Goal: Task Accomplishment & Management: Manage account settings

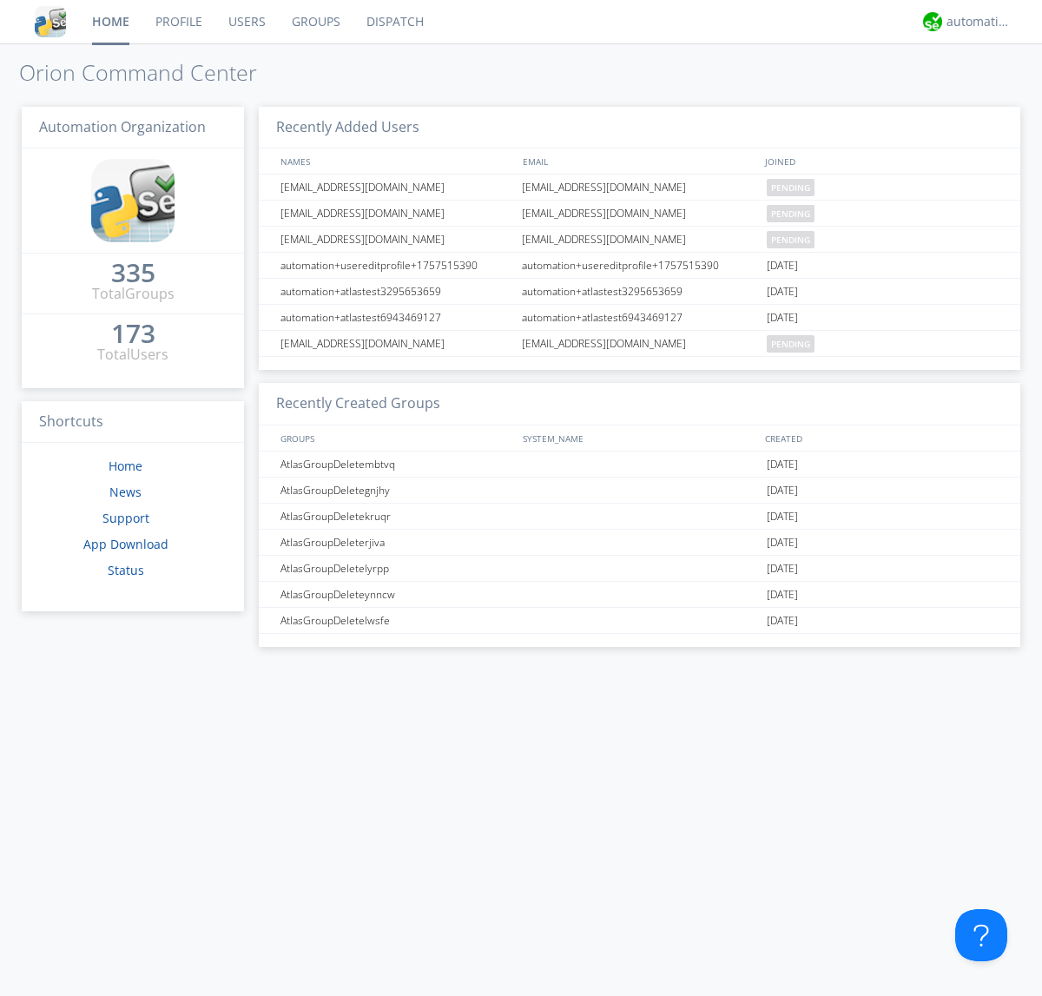
click at [246, 22] on link "Users" at bounding box center [246, 21] width 63 height 43
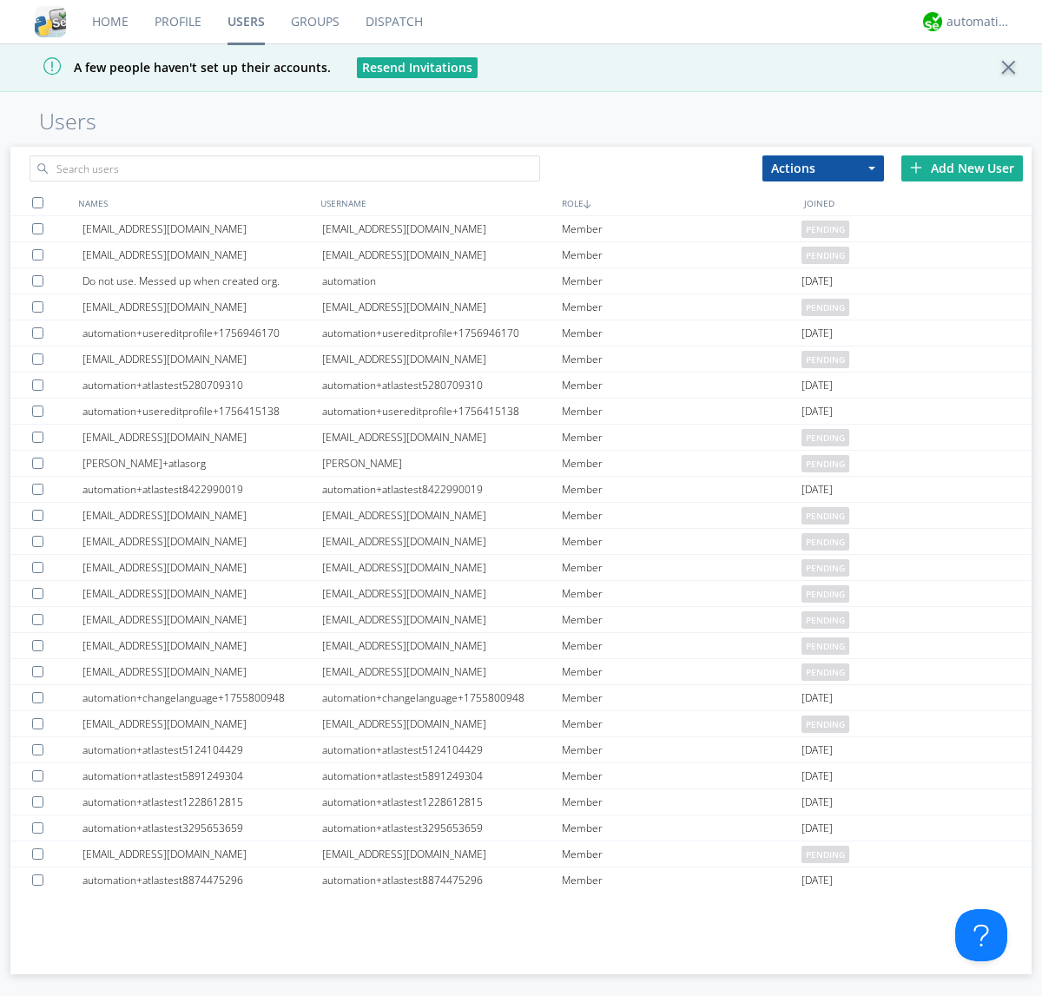
click at [962, 168] on div "Add New User" at bounding box center [962, 168] width 122 height 26
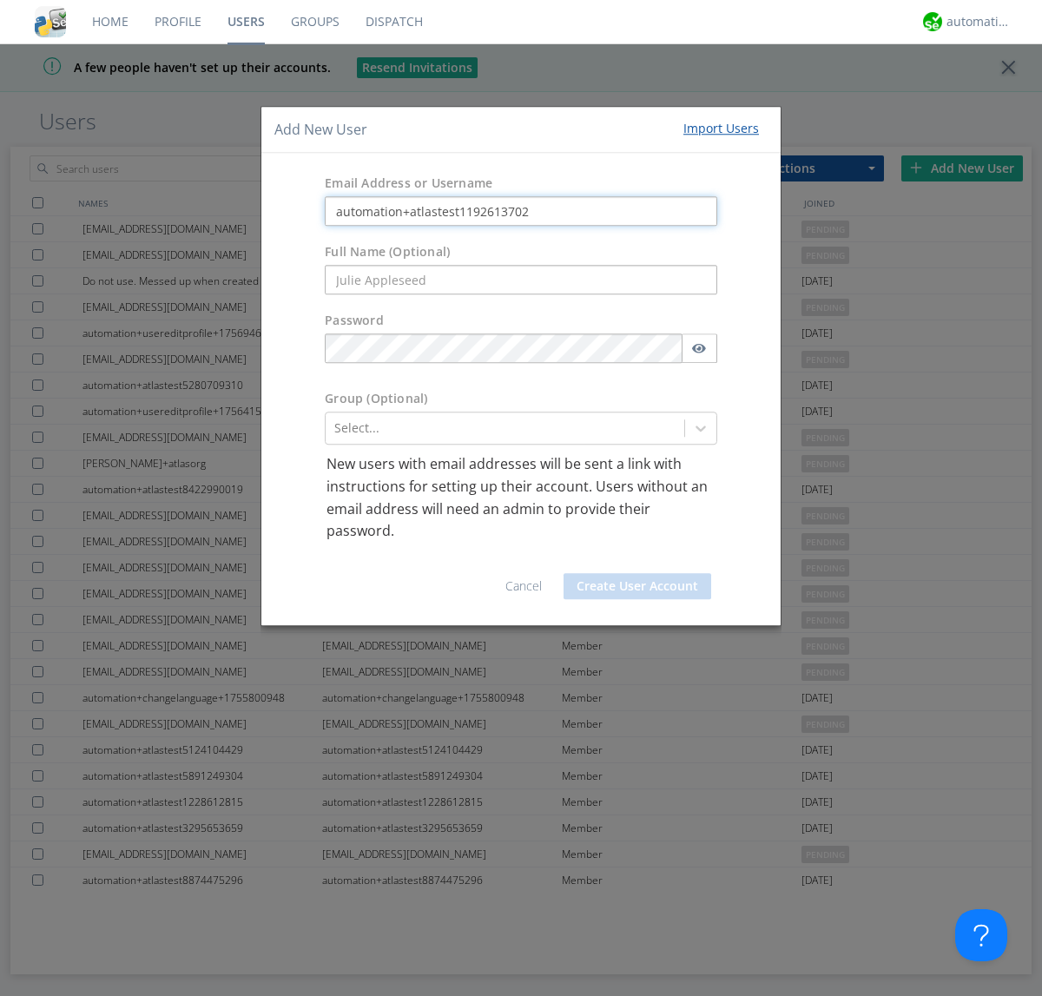
type input "automation+atlastest1192613702"
click at [637, 585] on button "Create User Account" at bounding box center [638, 586] width 148 height 26
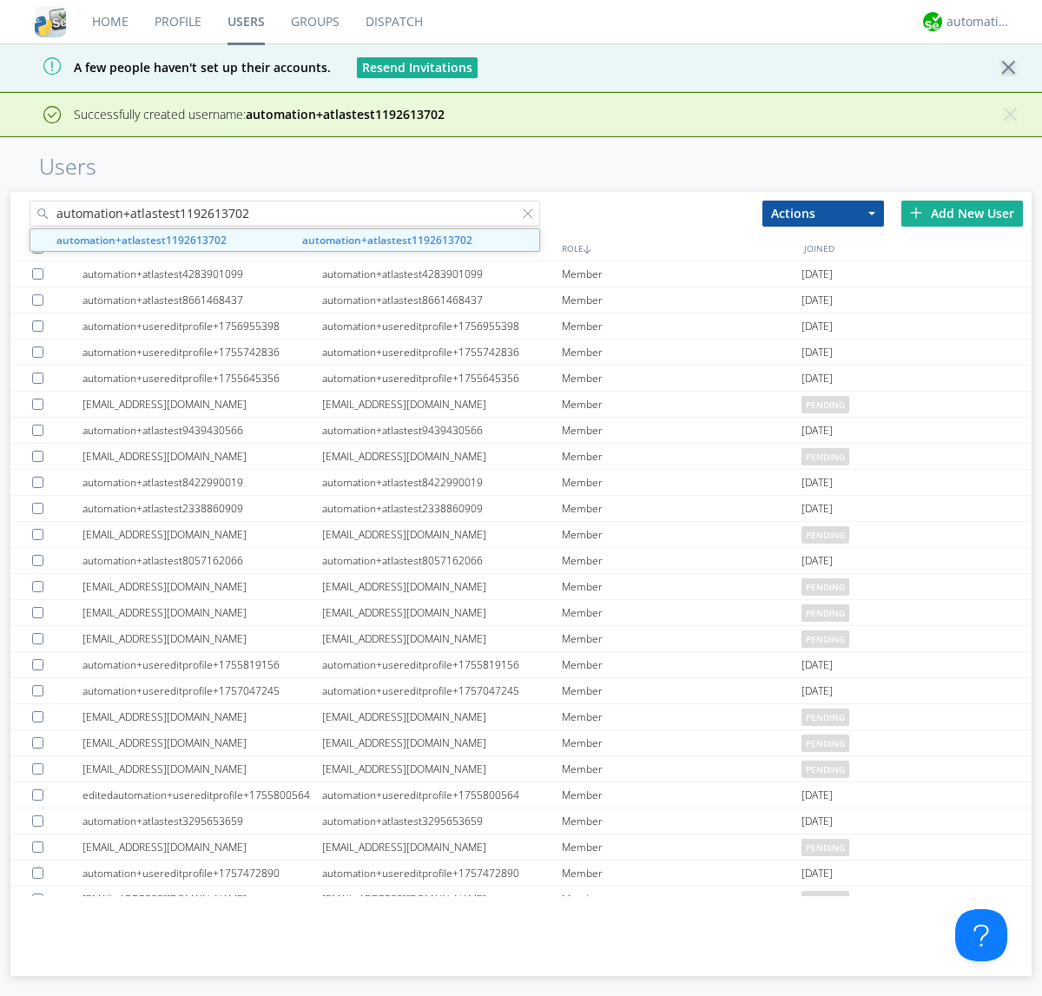
type input "automation+atlastest1192613702"
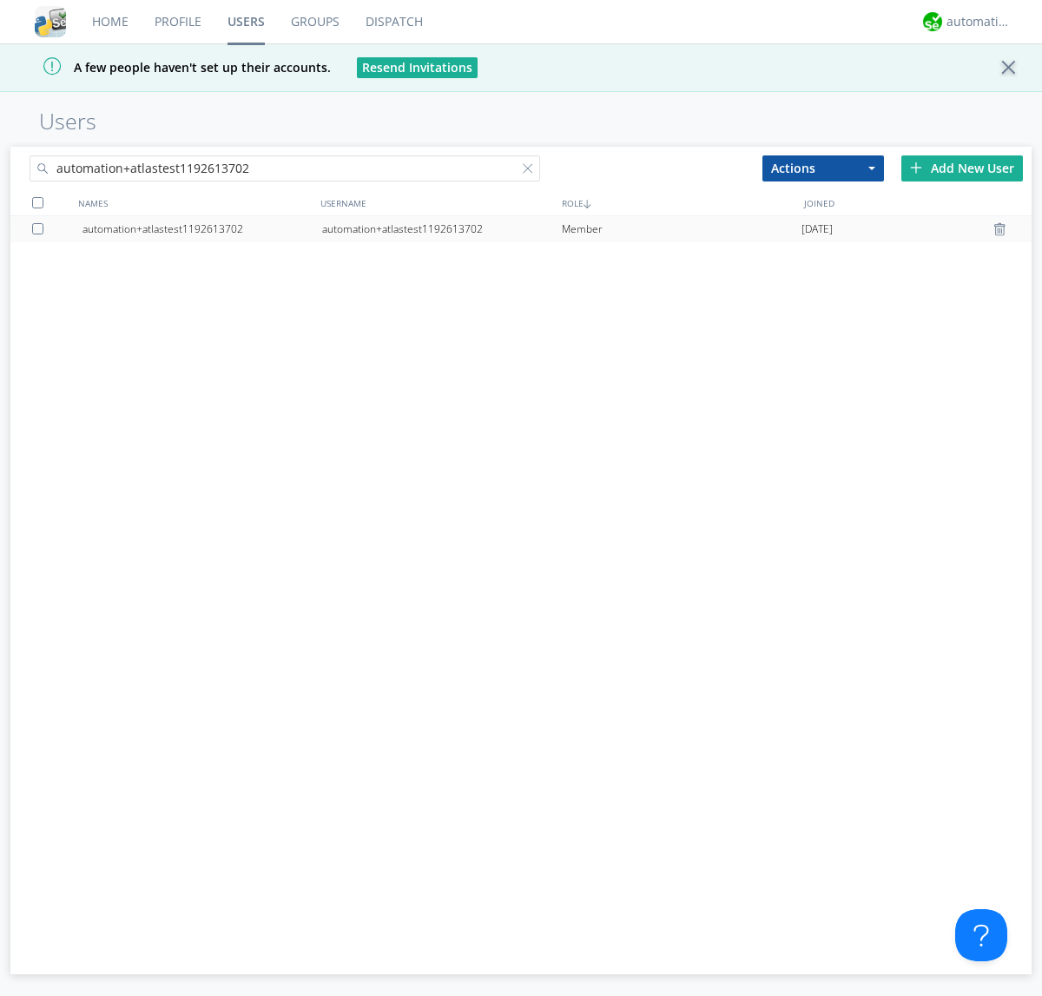
click at [41, 228] on div at bounding box center [40, 228] width 17 height 11
click at [823, 168] on button "Actions" at bounding box center [823, 168] width 122 height 26
click at [0, 0] on link "Edit Settings" at bounding box center [0, 0] width 0 height 0
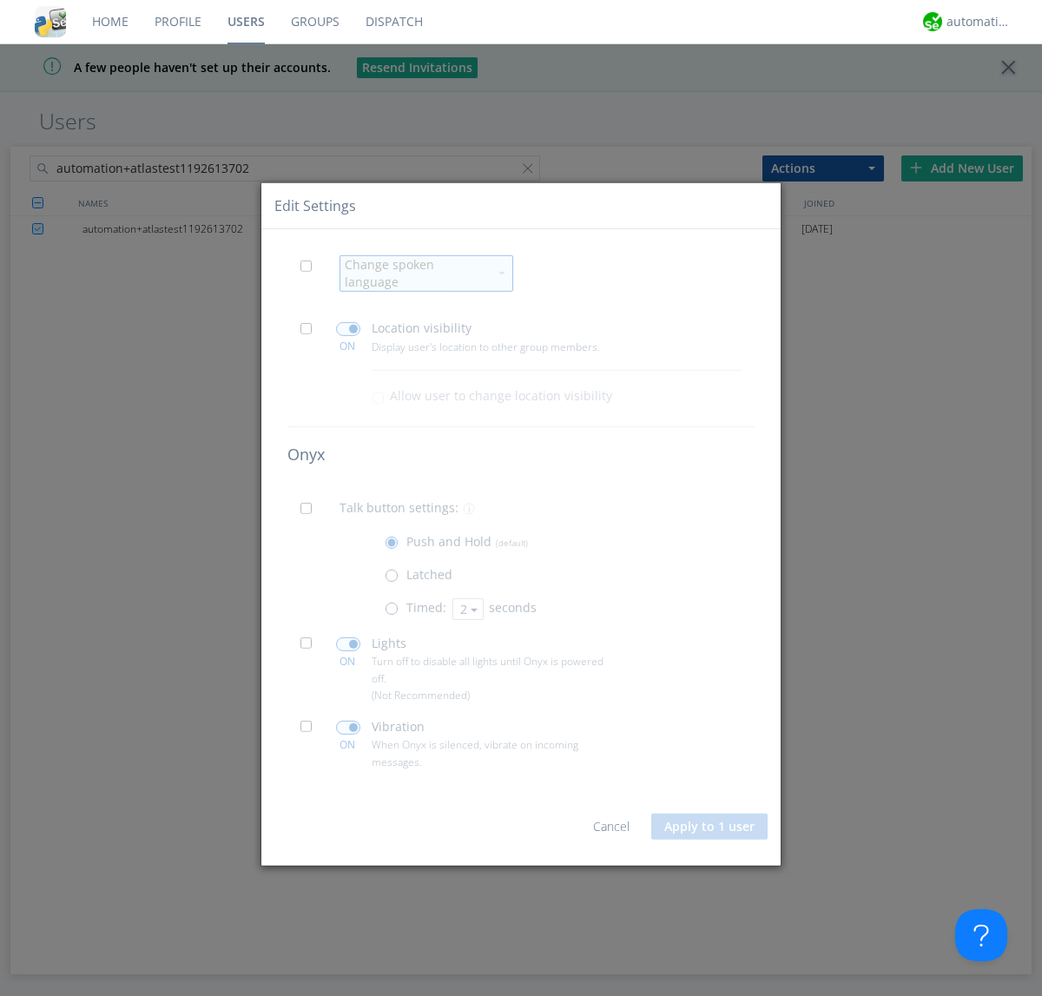
click at [311, 277] on span at bounding box center [311, 271] width 22 height 22
click at [0, 0] on input "checkbox" at bounding box center [0, 0] width 0 height 0
click at [416, 274] on div "Change spoken language" at bounding box center [416, 273] width 143 height 35
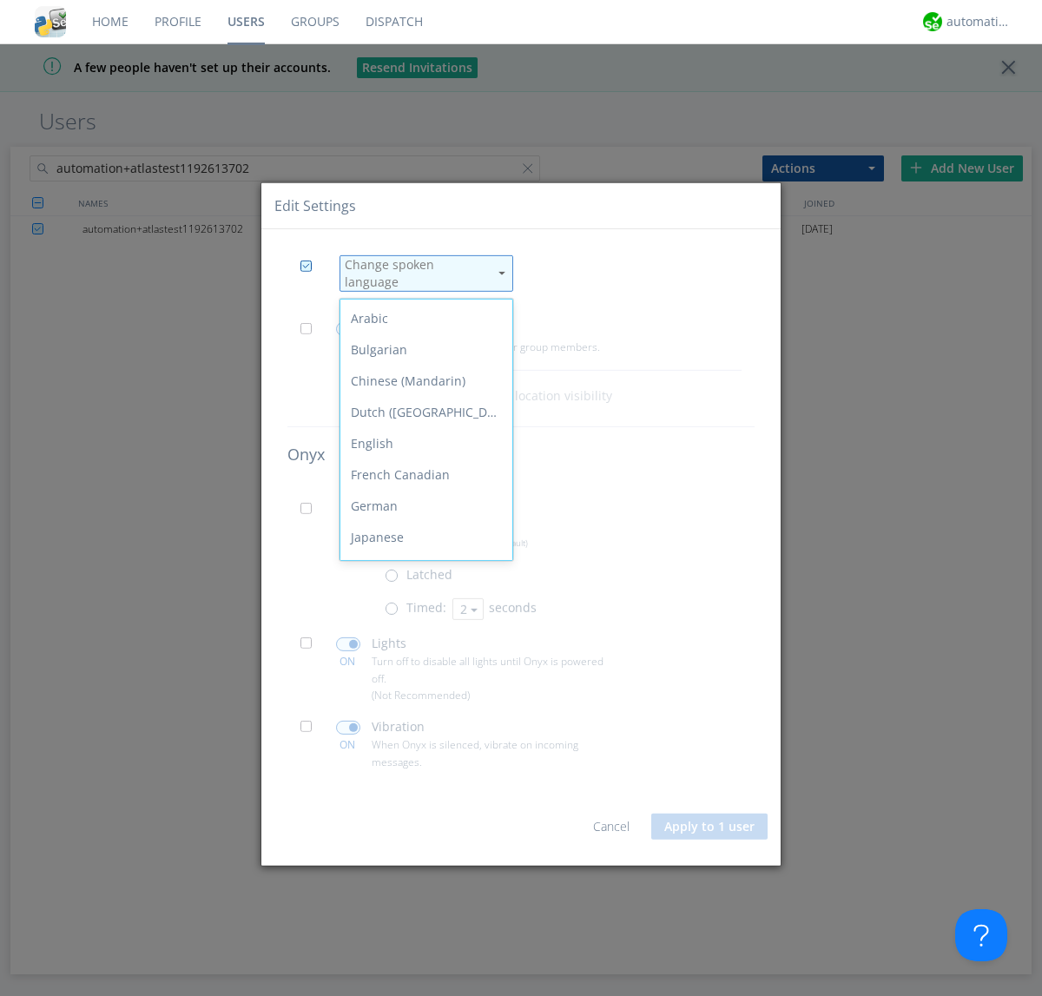
click at [422, 741] on div "Spanish" at bounding box center [426, 756] width 172 height 31
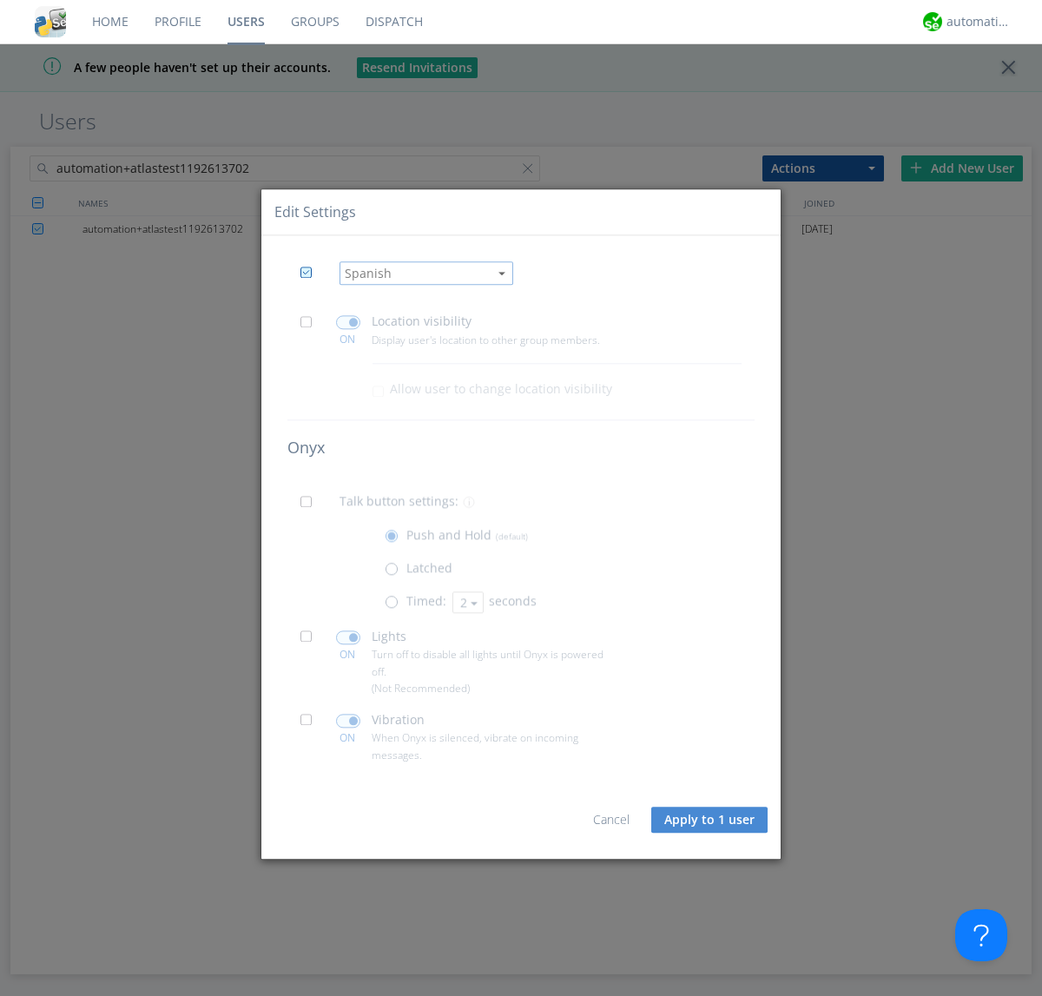
click at [710, 820] on button "Apply to 1 user" at bounding box center [709, 820] width 116 height 26
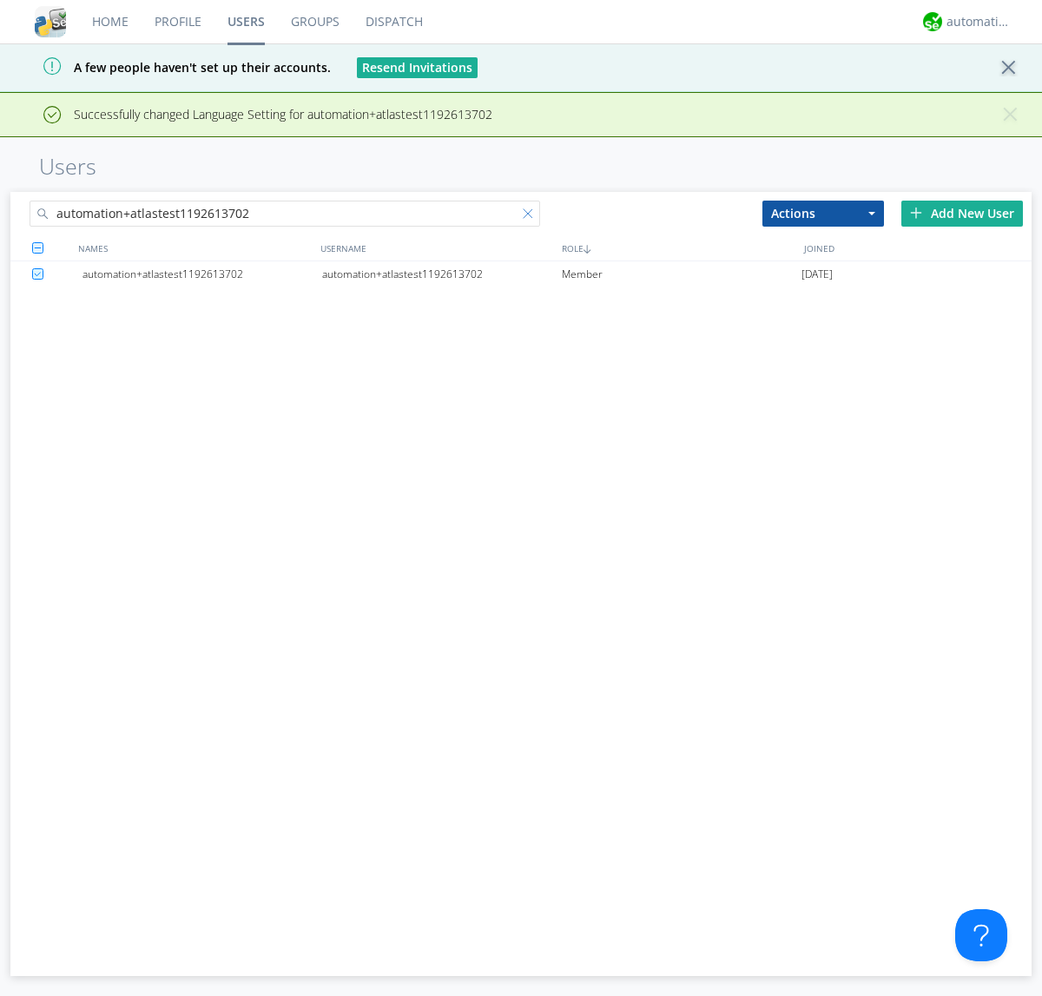
click at [531, 216] on div at bounding box center [531, 216] width 17 height 17
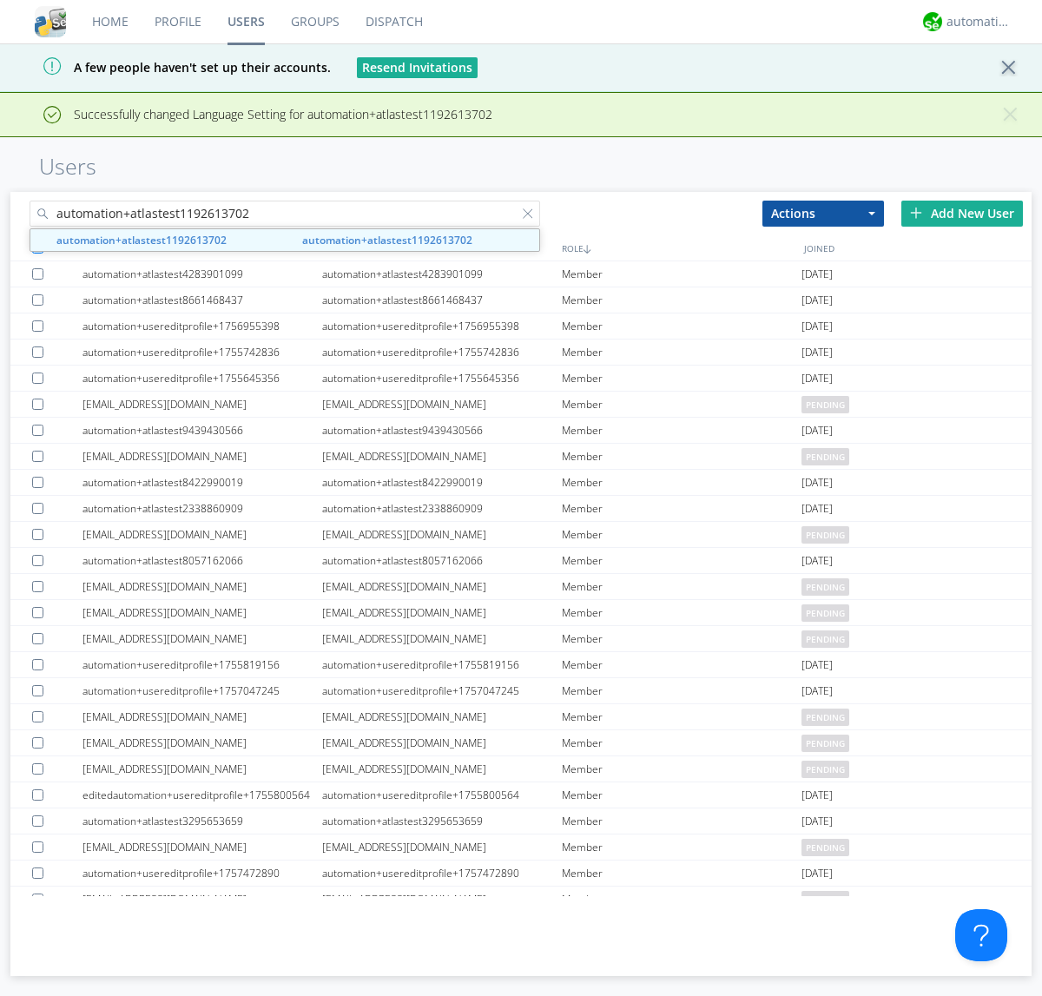
type input "automation+atlastest1192613702"
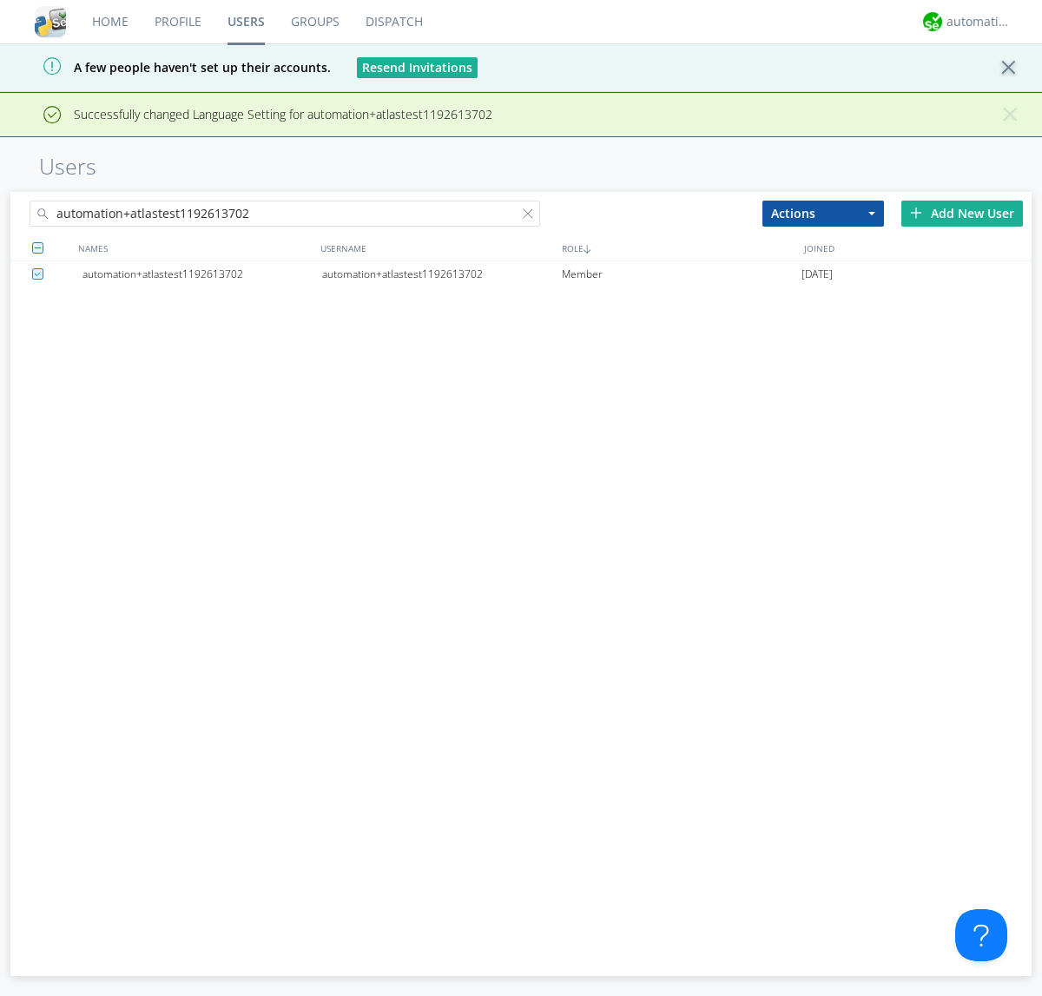
click at [441, 274] on div "automation+atlastest1192613702" at bounding box center [442, 274] width 240 height 26
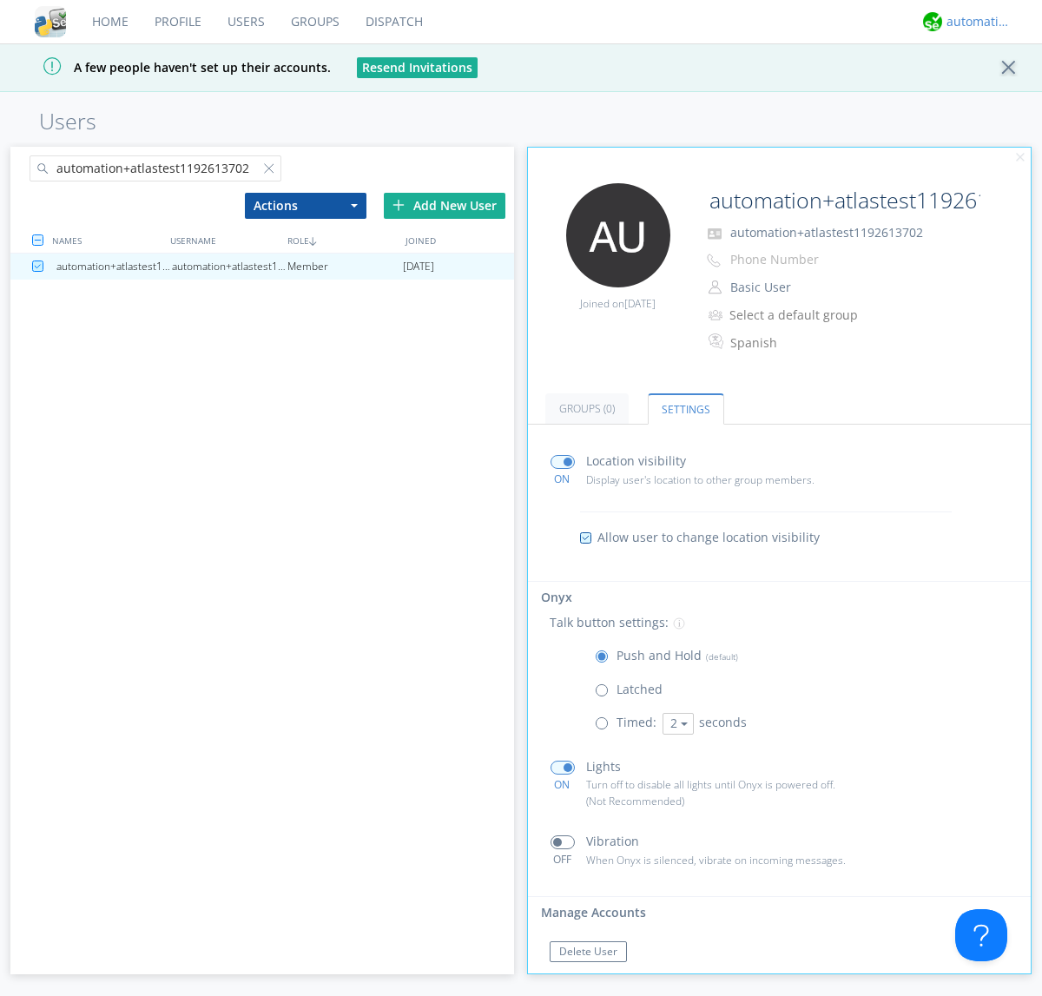
click at [974, 22] on div "automation+atlas" at bounding box center [978, 21] width 65 height 17
